Goal: Transaction & Acquisition: Purchase product/service

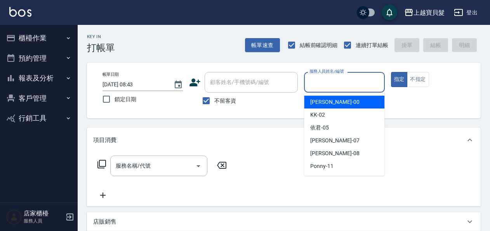
click at [335, 81] on input "服務人員姓名/編號" at bounding box center [344, 82] width 73 height 14
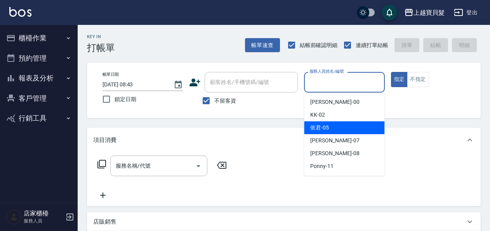
click at [334, 124] on div "依君 -05" at bounding box center [344, 127] width 80 height 13
type input "依君-05"
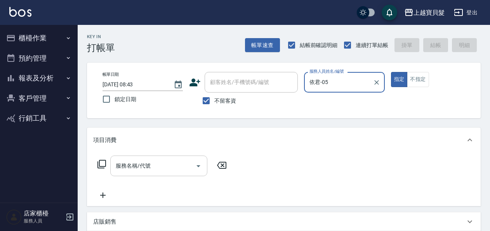
click at [160, 165] on input "服務名稱/代號" at bounding box center [153, 166] width 78 height 14
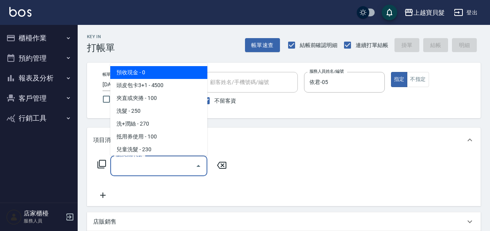
click at [106, 167] on div "服務名稱/代號 服務名稱/代號" at bounding box center [162, 165] width 138 height 21
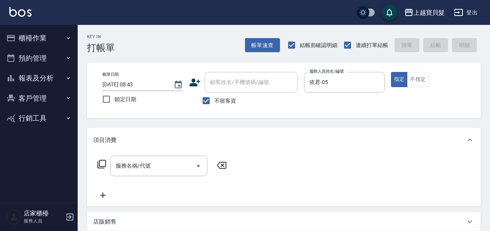
click at [104, 166] on icon at bounding box center [101, 164] width 9 height 9
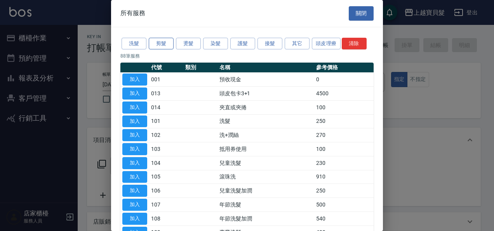
click at [165, 46] on button "剪髮" at bounding box center [161, 44] width 25 height 12
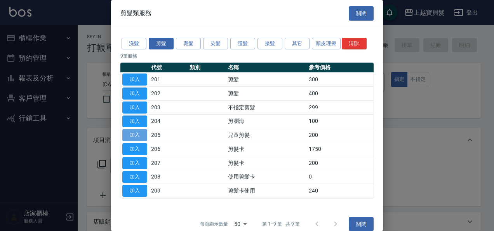
click at [127, 136] on button "加入" at bounding box center [134, 135] width 25 height 12
type input "兒童剪髮(205)"
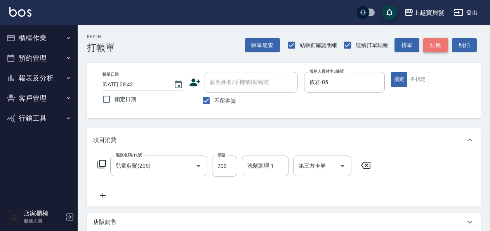
click at [433, 48] on button "結帳" at bounding box center [435, 45] width 25 height 14
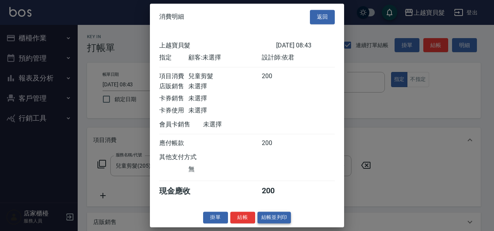
click at [265, 221] on button "結帳並列印" at bounding box center [275, 217] width 34 height 12
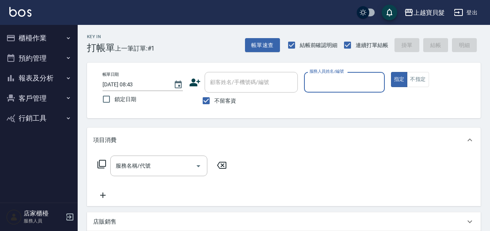
click at [28, 59] on button "預約管理" at bounding box center [38, 58] width 71 height 20
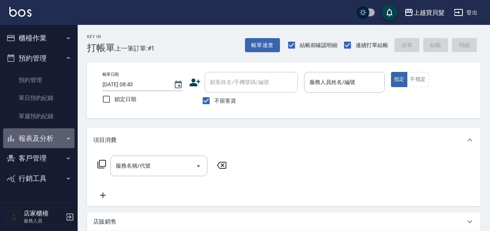
click at [42, 139] on button "報表及分析" at bounding box center [38, 138] width 71 height 20
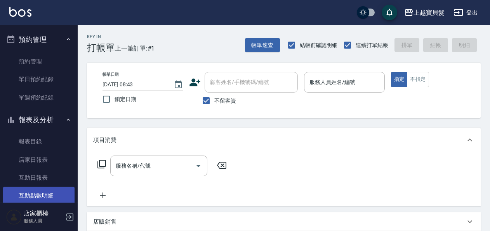
scroll to position [78, 0]
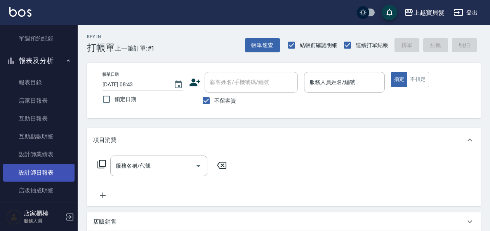
click at [47, 172] on link "設計師日報表" at bounding box center [38, 173] width 71 height 18
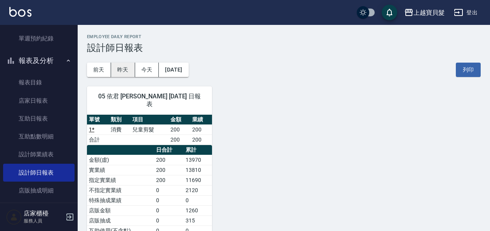
click at [123, 68] on button "昨天" at bounding box center [123, 70] width 24 height 14
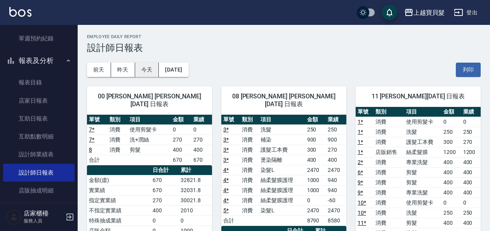
click at [144, 70] on button "今天" at bounding box center [147, 70] width 24 height 14
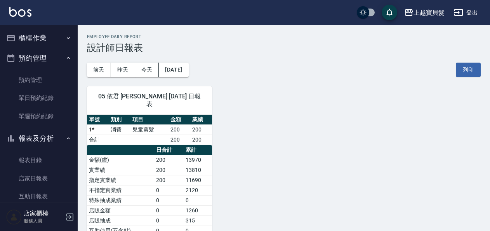
click at [35, 39] on button "櫃檯作業" at bounding box center [38, 38] width 71 height 20
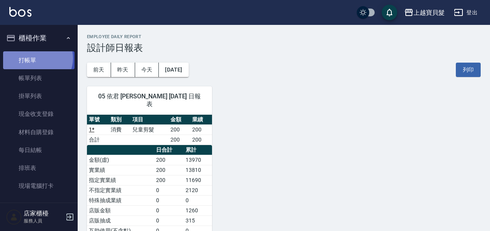
click at [36, 58] on link "打帳單" at bounding box center [38, 60] width 71 height 18
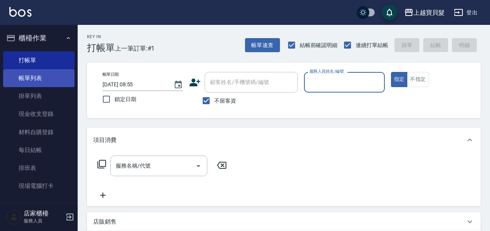
click at [20, 83] on link "帳單列表" at bounding box center [38, 78] width 71 height 18
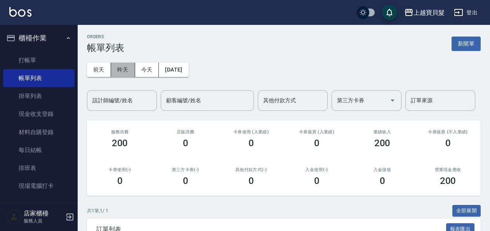
click at [129, 68] on button "昨天" at bounding box center [123, 70] width 24 height 14
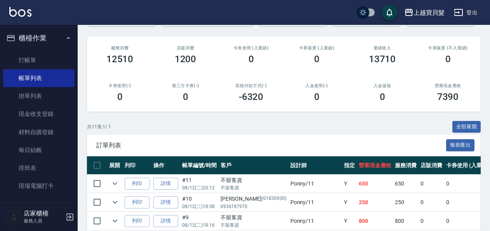
scroll to position [71, 0]
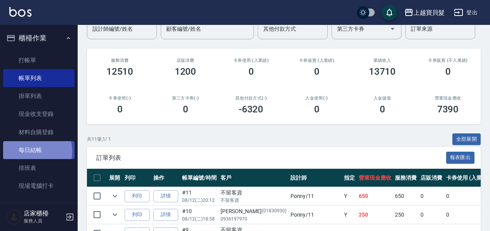
click at [27, 151] on link "每日結帳" at bounding box center [38, 150] width 71 height 18
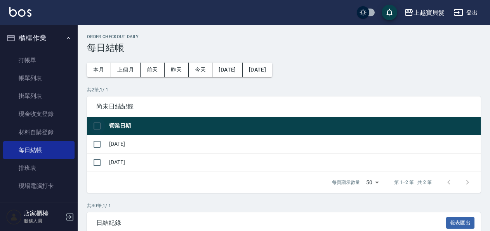
click at [98, 120] on input "checkbox" at bounding box center [97, 126] width 16 height 16
checkbox input "true"
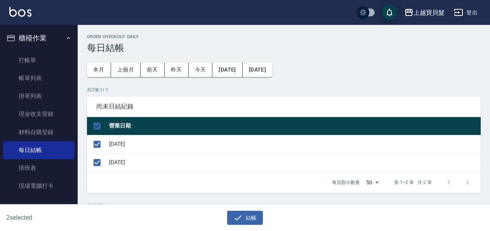
click at [110, 162] on td "[DATE]" at bounding box center [294, 162] width 374 height 18
click at [97, 162] on input "checkbox" at bounding box center [97, 162] width 16 height 16
checkbox input "false"
click at [235, 215] on icon "button" at bounding box center [237, 217] width 9 height 9
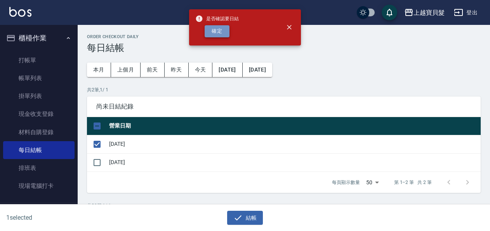
click at [223, 33] on button "確定" at bounding box center [217, 31] width 25 height 12
checkbox input "false"
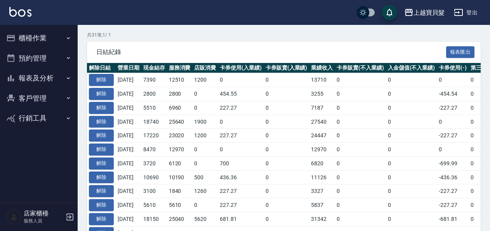
scroll to position [155, 0]
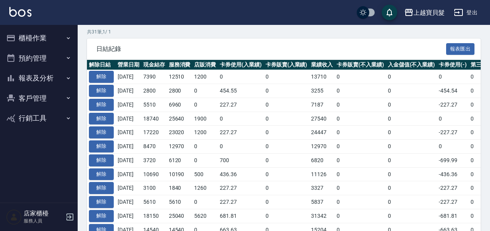
click at [38, 81] on button "報表及分析" at bounding box center [38, 78] width 71 height 20
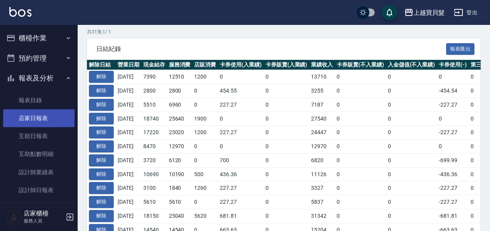
click at [38, 116] on link "店家日報表" at bounding box center [38, 118] width 71 height 18
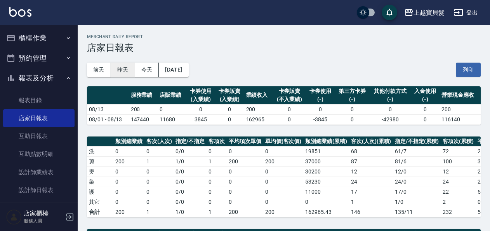
click at [134, 74] on button "昨天" at bounding box center [123, 70] width 24 height 14
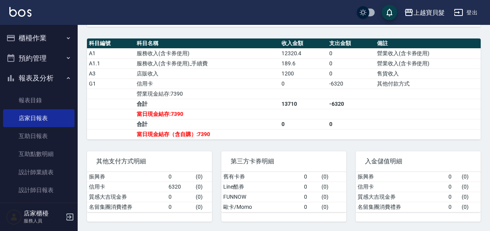
scroll to position [234, 0]
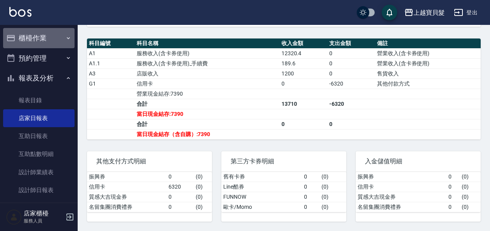
click at [45, 39] on button "櫃檯作業" at bounding box center [38, 38] width 71 height 20
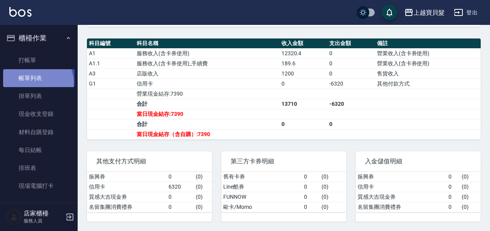
click at [35, 83] on link "帳單列表" at bounding box center [38, 78] width 71 height 18
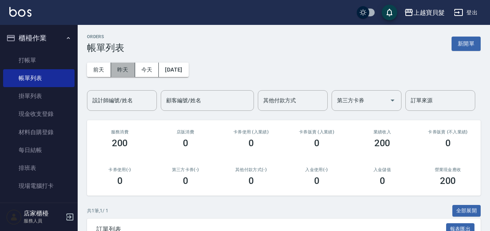
click at [123, 71] on button "昨天" at bounding box center [123, 70] width 24 height 14
click at [119, 104] on input "設計師編號/姓名" at bounding box center [121, 101] width 63 height 14
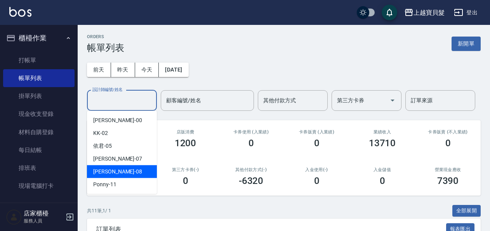
click at [118, 170] on div "麗娟 -08" at bounding box center [122, 171] width 70 height 13
type input "麗娟-08"
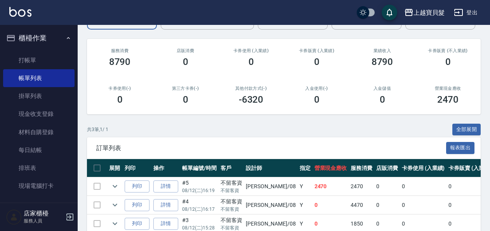
scroll to position [119, 0]
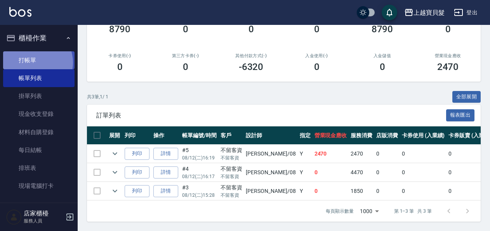
click at [34, 62] on link "打帳單" at bounding box center [38, 60] width 71 height 18
